Goal: Task Accomplishment & Management: Use online tool/utility

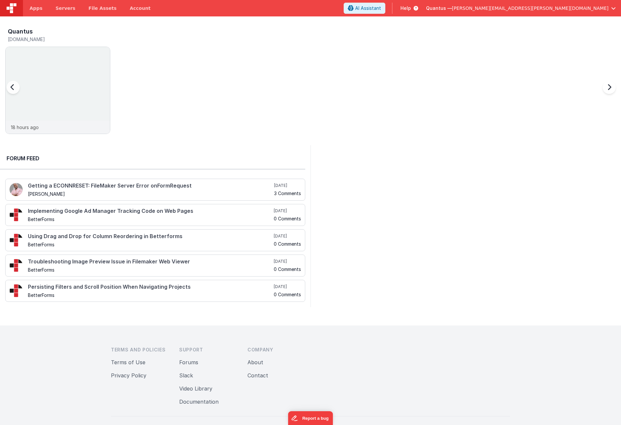
click at [32, 50] on div at bounding box center [20, 91] width 26 height 95
click at [38, 57] on div at bounding box center [58, 84] width 104 height 74
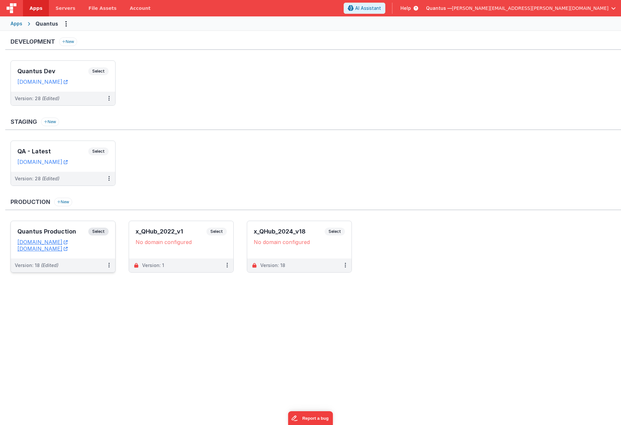
click at [49, 224] on div "Quantus Production Select URLs [DOMAIN_NAME] [DOMAIN_NAME]" at bounding box center [63, 239] width 104 height 37
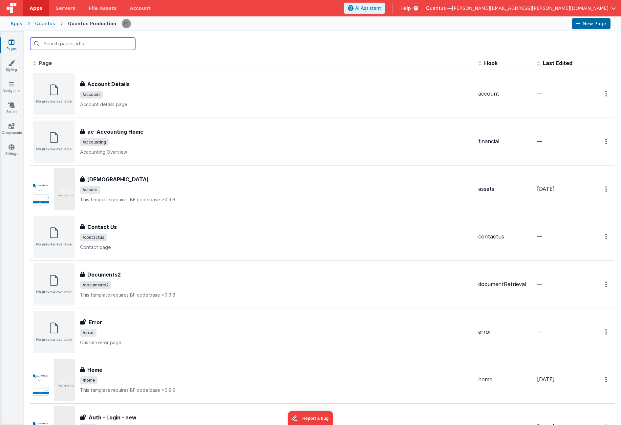
click at [91, 43] on input "text" at bounding box center [82, 43] width 105 height 12
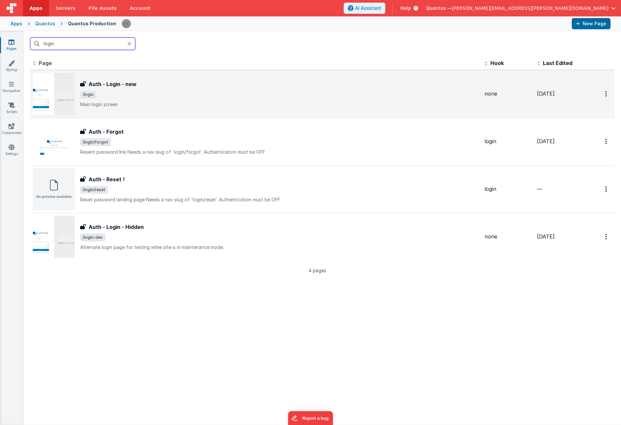
type input "login"
click at [166, 95] on span "/login" at bounding box center [279, 95] width 399 height 8
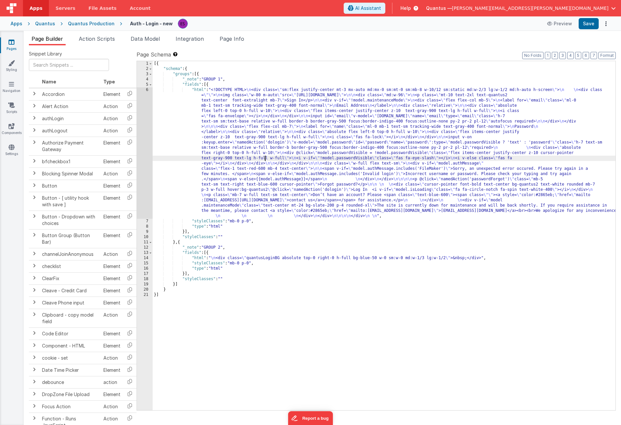
drag, startPoint x: 266, startPoint y: 158, endPoint x: 260, endPoint y: 157, distance: 6.4
click at [266, 158] on div "[{ "schema" : { "groups" : [{ "_note" : "GROUP 1" , "fields" : [{ "html" : "<!D…" at bounding box center [384, 241] width 463 height 360
click at [139, 130] on div "6" at bounding box center [145, 152] width 16 height 131
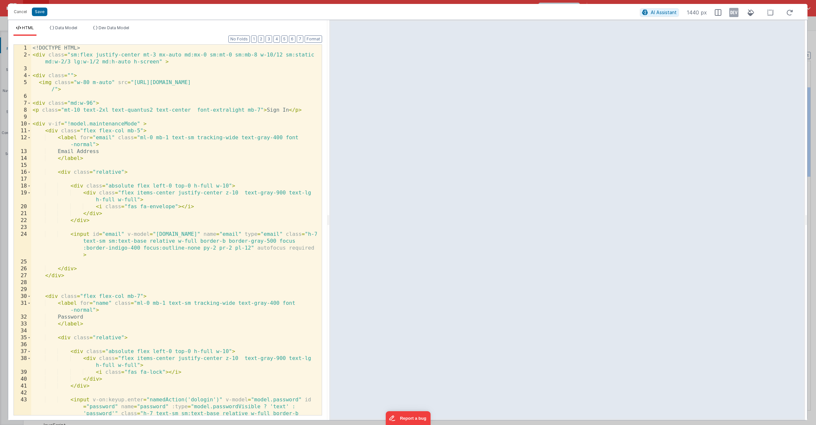
drag, startPoint x: 407, startPoint y: 223, endPoint x: 328, endPoint y: 220, distance: 78.2
click at [328, 220] on html "Cancel Save AI Assistant 1440 px HTML Data Model Dev Data Model Format 7 6 5 4 …" at bounding box center [408, 212] width 816 height 425
click at [19, 14] on button "Cancel" at bounding box center [21, 11] width 20 height 9
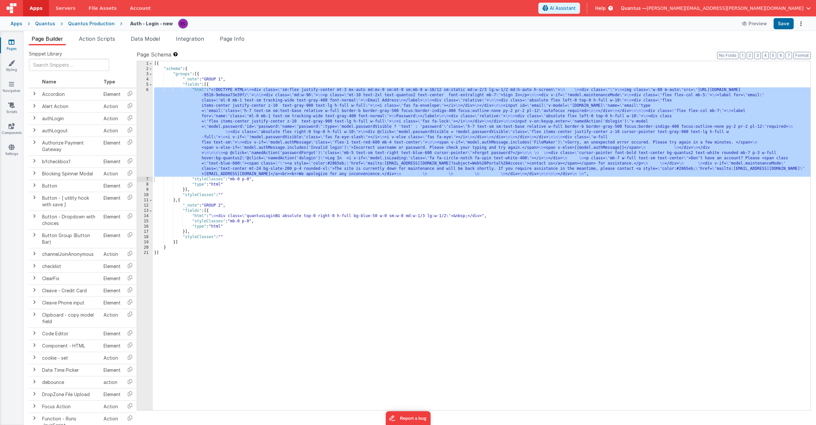
click at [192, 151] on div "[{ "schema" : { "groups" : [{ "_note" : "GROUP 1" , "fields" : [{ "html" : "<!D…" at bounding box center [481, 241] width 657 height 360
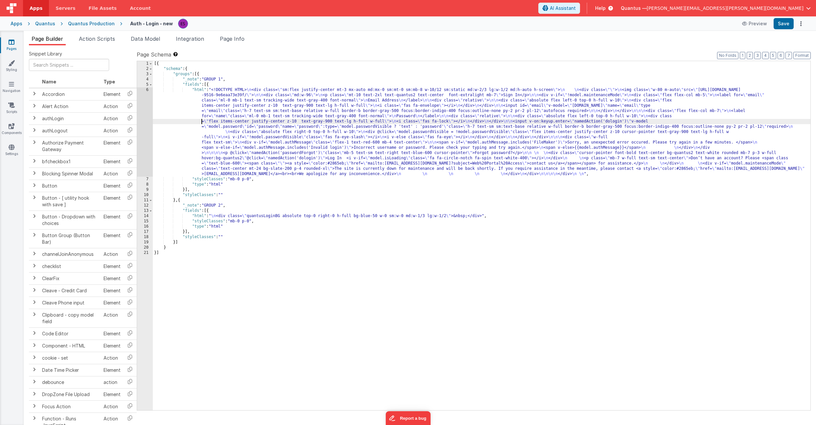
click at [183, 123] on div "[{ "schema" : { "groups" : [{ "_note" : "GROUP 1" , "fields" : [{ "html" : "<!D…" at bounding box center [481, 241] width 657 height 360
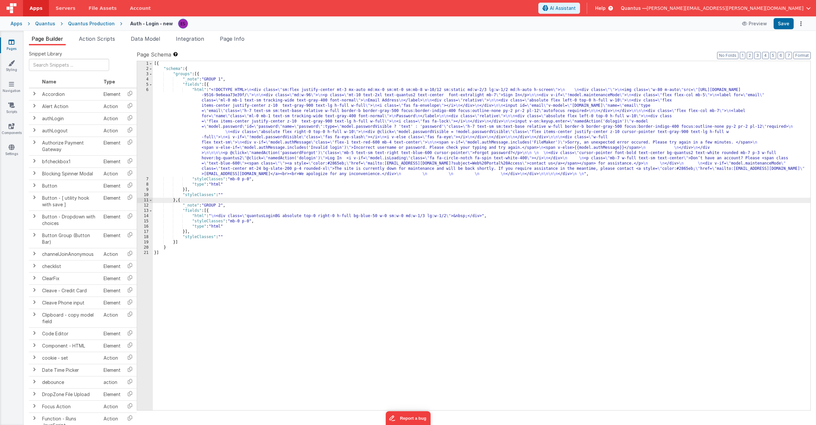
click at [179, 201] on div "[{ "schema" : { "groups" : [{ "_note" : "GROUP 1" , "fields" : [{ "html" : "<!D…" at bounding box center [481, 241] width 657 height 360
click at [184, 202] on div "[{ "schema" : { "groups" : [{ "_note" : "GROUP 1" , "fields" : [{ "html" : "<!D…" at bounding box center [481, 241] width 657 height 360
click at [175, 241] on div "[{ "schema" : { "groups" : [{ "_note" : "GROUP 1" , "fields" : [{ "html" : "<!D…" at bounding box center [481, 241] width 657 height 360
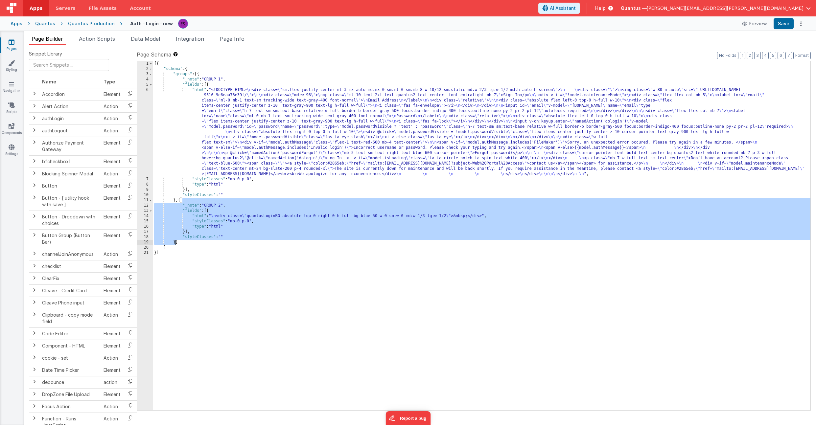
click at [176, 242] on div "[{ "schema" : { "groups" : [{ "_note" : "GROUP 1" , "fields" : [{ "html" : "<!D…" at bounding box center [481, 241] width 657 height 360
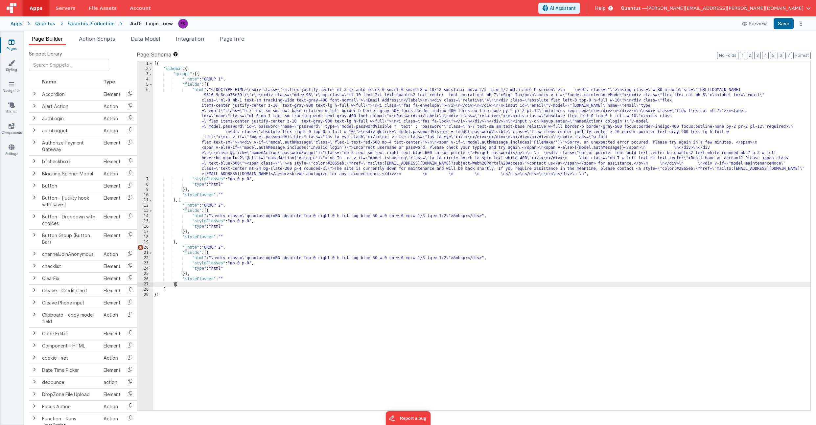
click at [191, 241] on div "[{ "schema" : { "groups" : [{ "_note" : "GROUP 1" , "fields" : [{ "html" : "<!D…" at bounding box center [481, 241] width 657 height 360
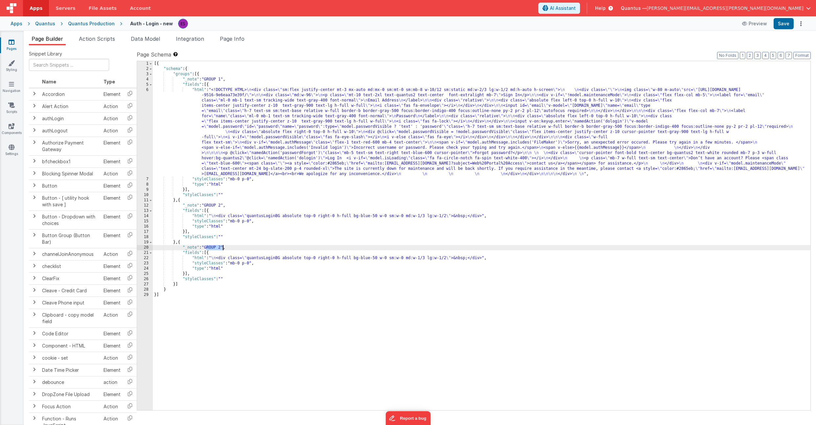
drag, startPoint x: 207, startPoint y: 246, endPoint x: 223, endPoint y: 250, distance: 16.3
click at [223, 250] on div "[{ "schema" : { "groups" : [{ "_note" : "GROUP 1" , "fields" : [{ "html" : "<!D…" at bounding box center [481, 241] width 657 height 360
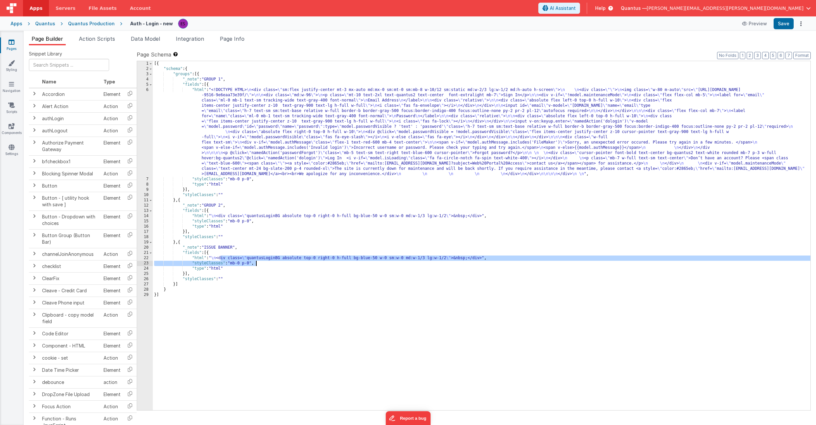
drag, startPoint x: 219, startPoint y: 258, endPoint x: 271, endPoint y: 262, distance: 51.4
click at [271, 262] on div "[{ "schema" : { "groups" : [{ "_note" : "GROUP 1" , "fields" : [{ "html" : "<!D…" at bounding box center [481, 241] width 657 height 360
click at [243, 263] on div "[{ "schema" : { "groups" : [{ "_note" : "GROUP 1" , "fields" : [{ "html" : "<!D…" at bounding box center [481, 241] width 657 height 360
click at [147, 258] on div "22" at bounding box center [145, 258] width 16 height 5
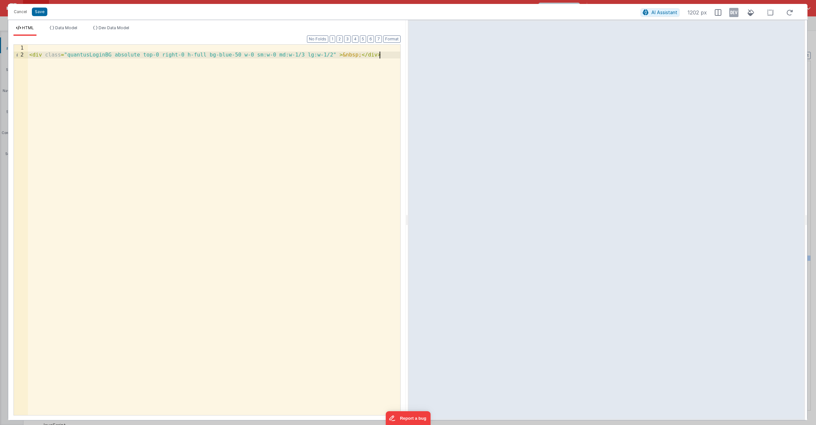
click at [254, 207] on div "< div class = "quantusLoginBG absolute top-0 right-0 h-full bg-blue-50 w-0 sm:w…" at bounding box center [214, 237] width 372 height 384
click at [208, 47] on div "< div class = "" > NOTICE Quantus is currently experiencing a phone outage. Whi…" at bounding box center [214, 244] width 372 height 398
click at [66, 47] on div "< div class = "" > NOTICE Quantus is currently experiencing an inbound phone ou…" at bounding box center [214, 244] width 372 height 398
click at [130, 47] on div "< div class = "text-center h-24 p-6 border-red-800 border" > NOTICE Quantus is …" at bounding box center [214, 244] width 372 height 398
click at [199, 47] on div "< div class = "text-center h-24 p-8 border-red-800 border" > NOTICE Quantus is …" at bounding box center [214, 244] width 372 height 398
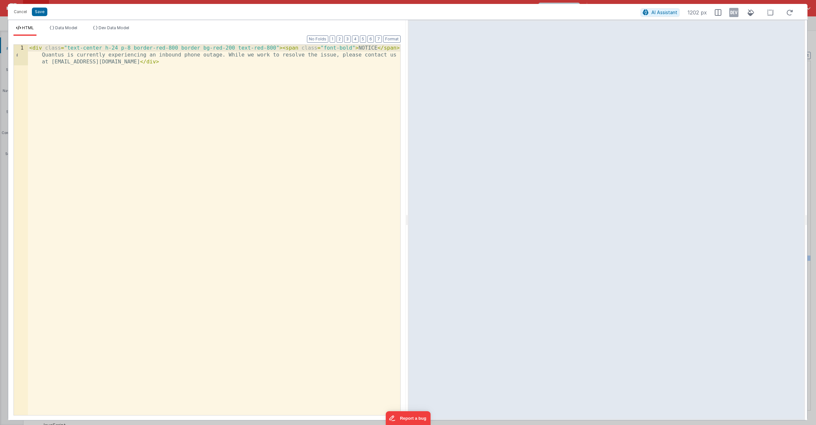
click at [52, 63] on div "< div class = "text-center h-24 p-8 border-red-800 border bg-red-200 text-red-8…" at bounding box center [214, 251] width 372 height 412
click at [68, 46] on div "< div class = "text-center h-24 p-8 border-red-800 border bg-red-200 text-red-8…" at bounding box center [214, 251] width 372 height 412
click at [287, 62] on div "< div class = "absolute top-0 left-0 w-screen text-center h-24 p-8 border-red-8…" at bounding box center [214, 251] width 372 height 412
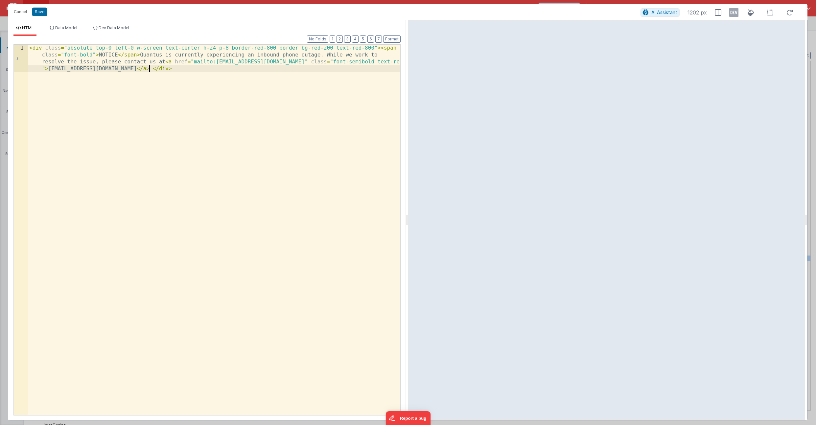
click at [337, 137] on div "< div class = "absolute top-0 left-0 w-screen text-center h-24 p-8 border-red-8…" at bounding box center [214, 258] width 372 height 426
drag, startPoint x: 46, startPoint y: 50, endPoint x: 40, endPoint y: 66, distance: 17.0
click at [46, 50] on div "< div class = "absolute top-0 left-0 w-screen text-center h-24 p-8 border-red-8…" at bounding box center [214, 258] width 372 height 426
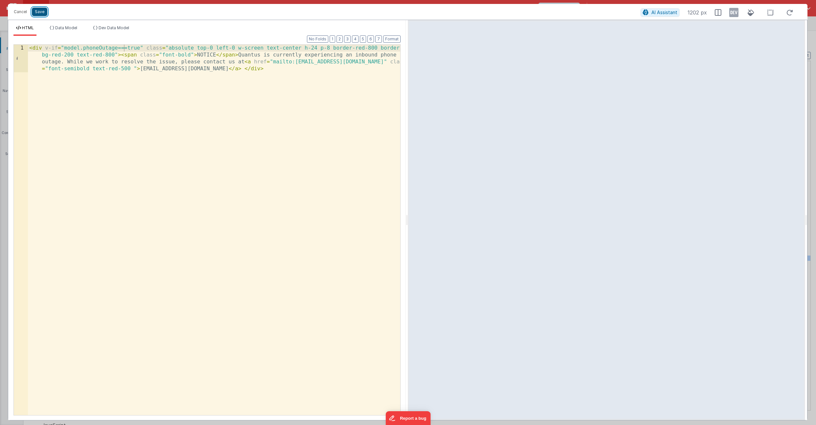
click at [43, 11] on button "Save" at bounding box center [39, 12] width 15 height 9
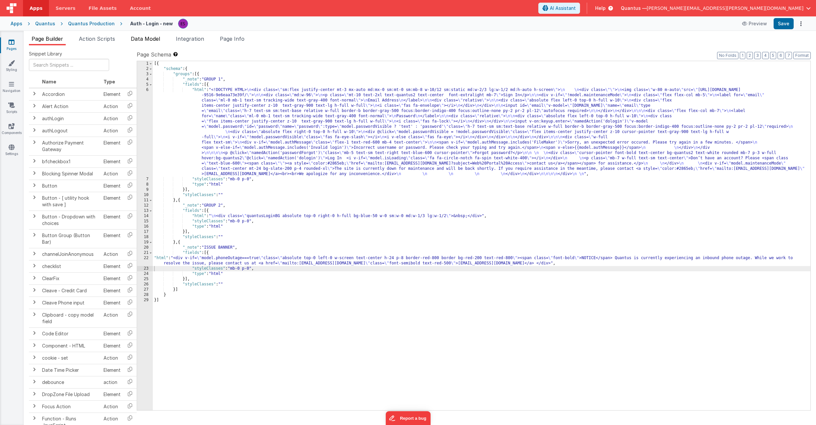
click at [132, 36] on span "Data Model" at bounding box center [145, 38] width 29 height 7
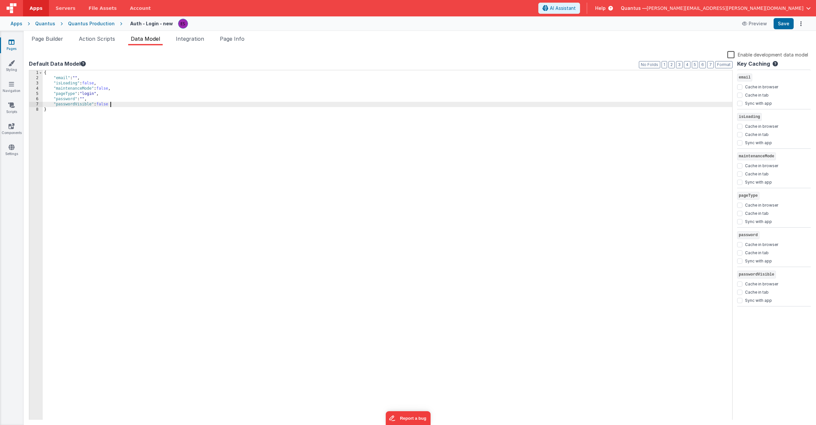
click at [122, 104] on div "{ "email" : "" , "isLoading" : false , "maintenanceMode" : false , "pageType" :…" at bounding box center [387, 250] width 689 height 360
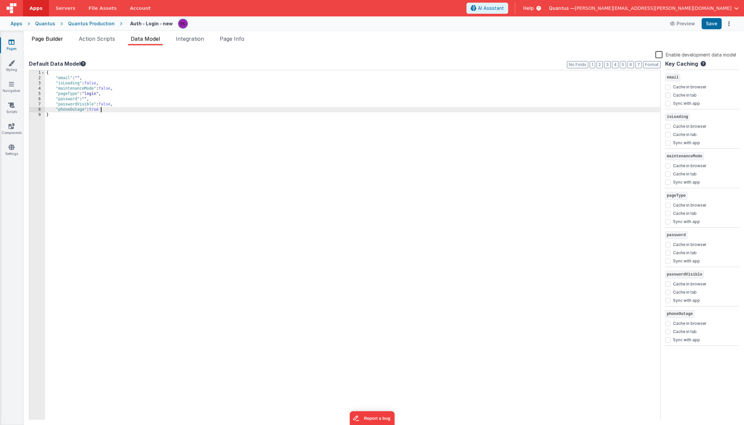
click at [63, 40] on span "Page Builder" at bounding box center [48, 38] width 32 height 7
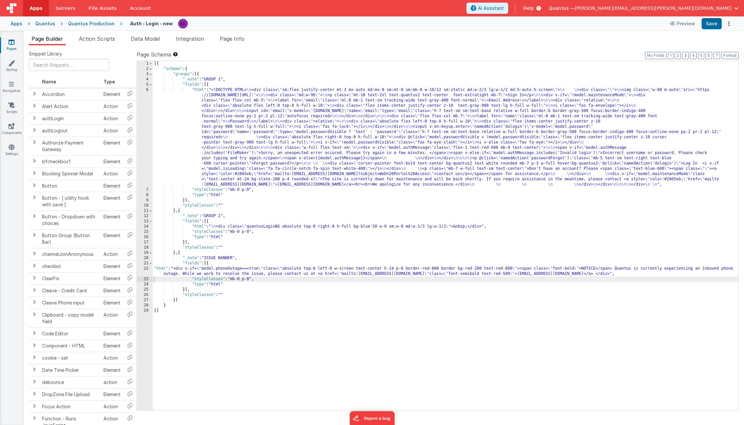
click at [195, 273] on div "[{ "schema" : { "groups" : [{ "_note" : "GROUP 1" , "fields" : [{ "html" : "<!D…" at bounding box center [446, 241] width 586 height 360
click at [209, 258] on div "[{ "schema" : { "groups" : [{ "_note" : "GROUP 1" , "fields" : [{ "html" : "<!D…" at bounding box center [446, 241] width 586 height 360
click at [189, 267] on div "[{ "schema" : { "groups" : [{ "_note" : "GROUP 1" , "fields" : [{ "html" : "<!D…" at bounding box center [446, 241] width 586 height 360
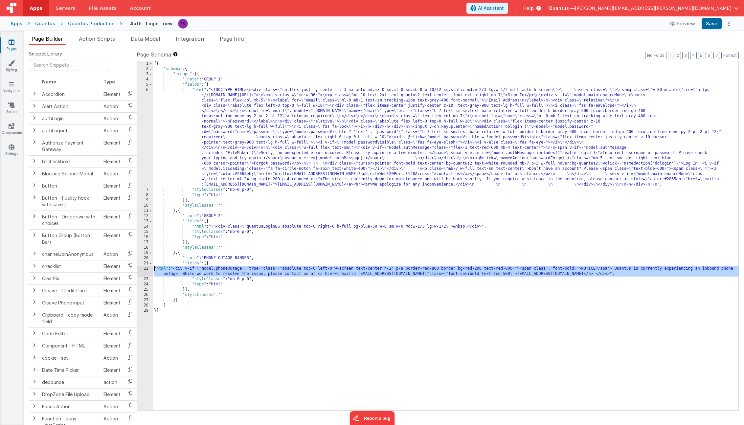
click at [144, 271] on div "22" at bounding box center [145, 271] width 16 height 11
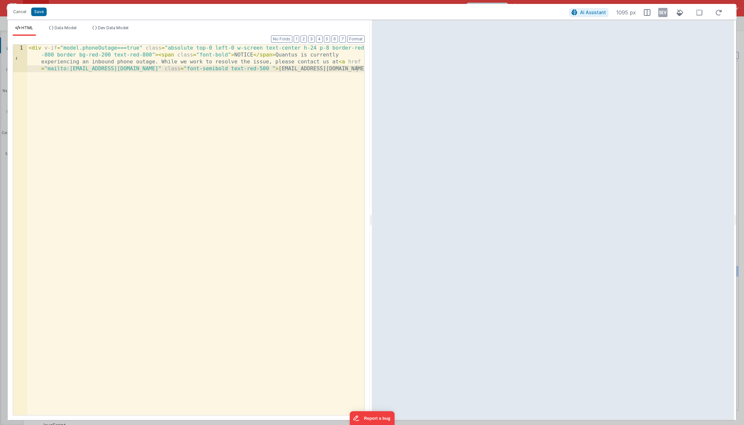
click at [234, 47] on div "< div v-if = "model.phoneOutage===true" class = "absolute top-0 left-0 w-screen…" at bounding box center [195, 258] width 337 height 426
